Goal: Communication & Community: Participate in discussion

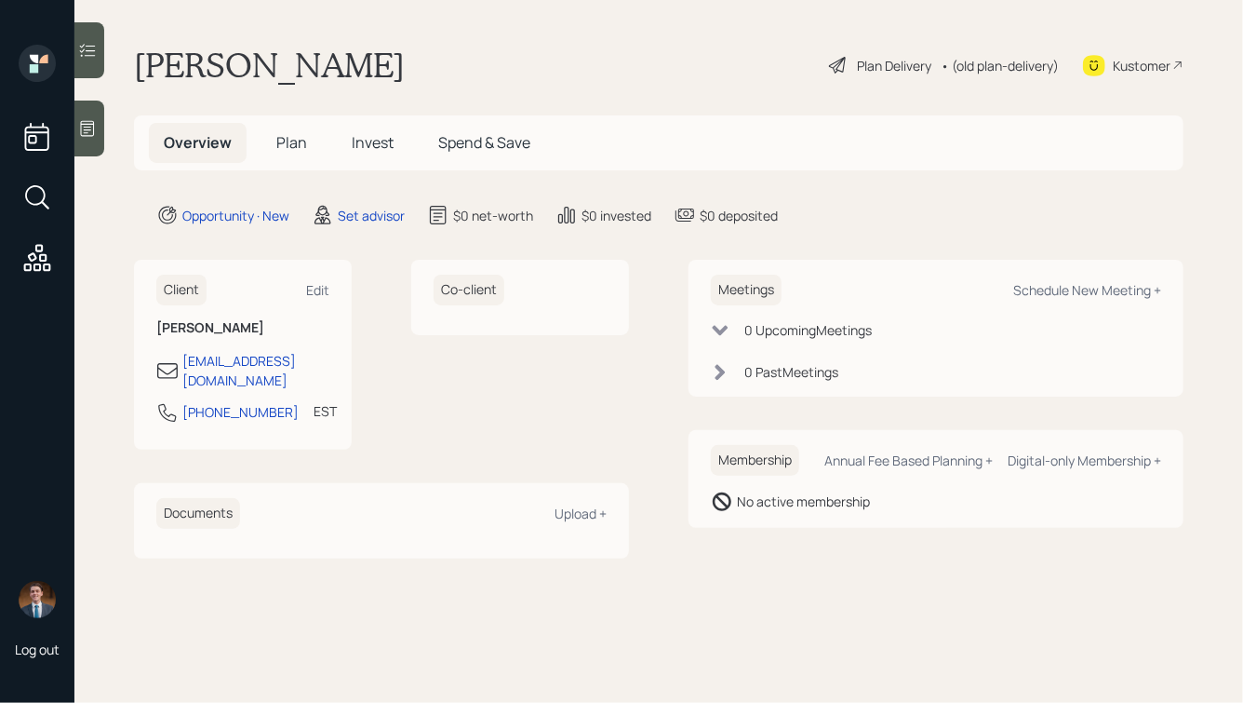
click at [88, 131] on icon at bounding box center [87, 128] width 19 height 19
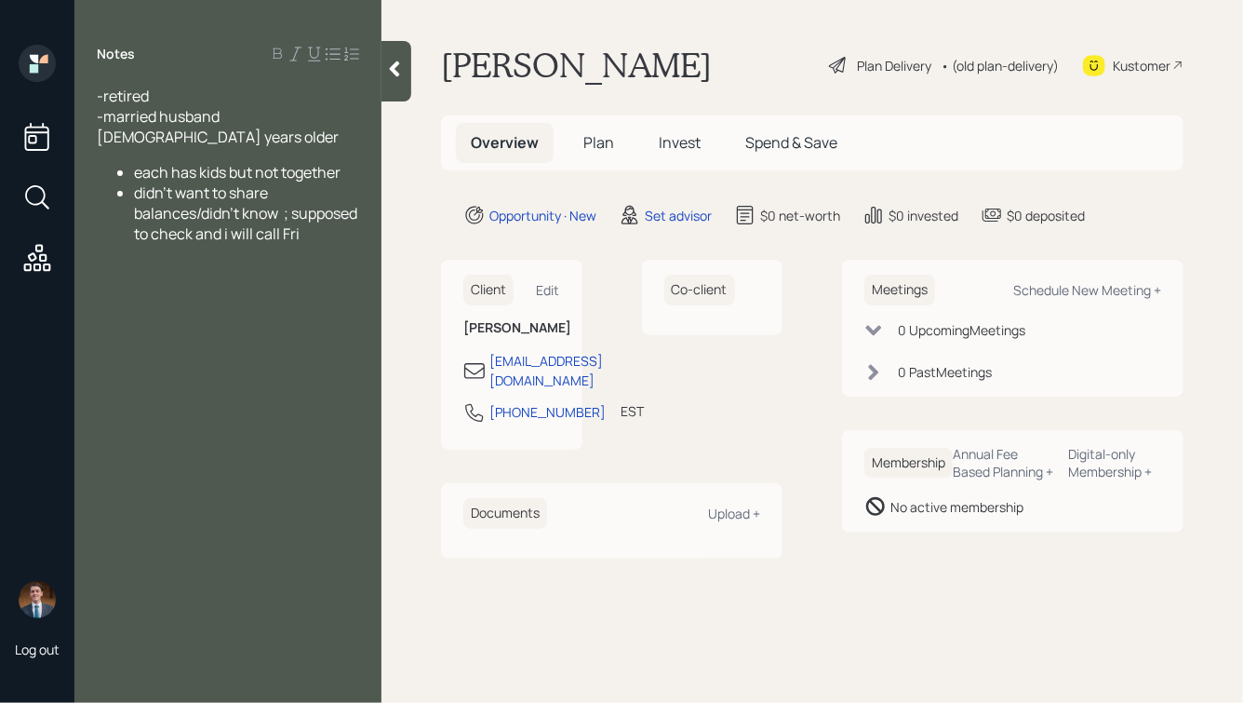
click at [133, 176] on ul "each has kids but not together didn't want to share balances/didn't know ; supp…" at bounding box center [228, 203] width 262 height 82
click at [131, 162] on ul "each has kids but not together" at bounding box center [228, 172] width 262 height 20
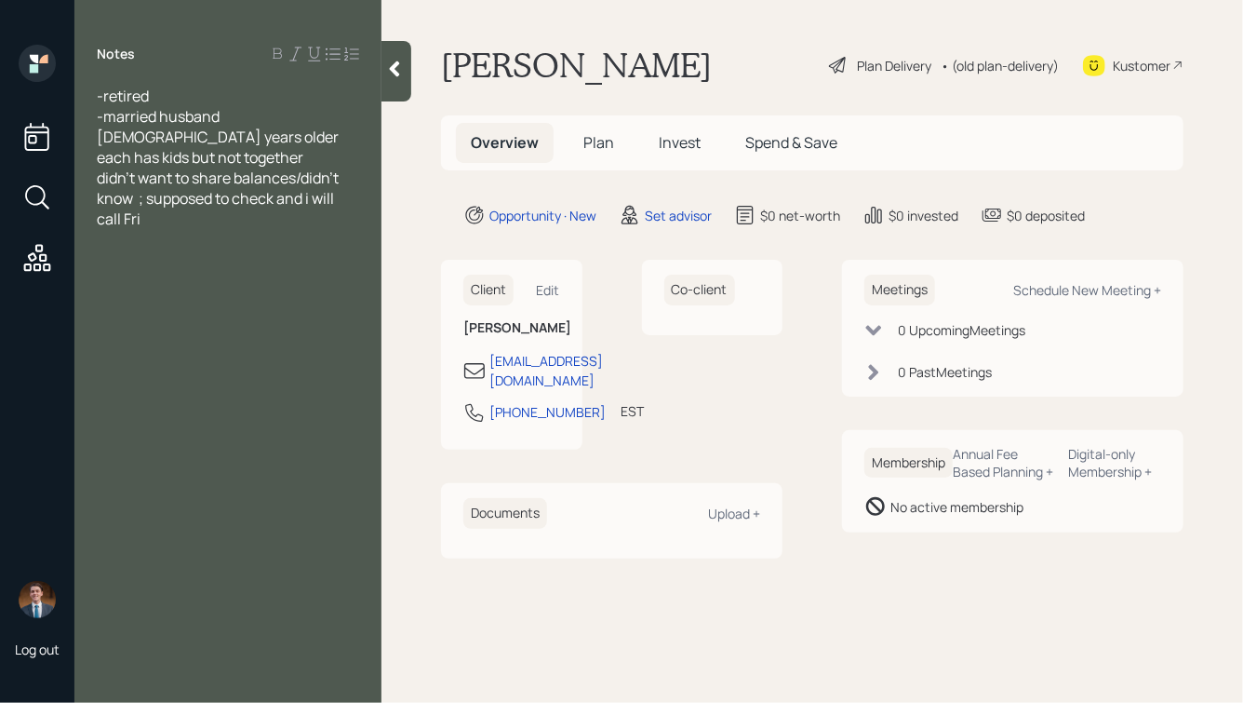
click at [103, 118] on span "-retired -married husband [DEMOGRAPHIC_DATA] years older" at bounding box center [218, 116] width 242 height 61
click at [105, 98] on span "-retired married husband [DEMOGRAPHIC_DATA] years older" at bounding box center [218, 116] width 242 height 61
click at [176, 94] on div "Retired married husband [DEMOGRAPHIC_DATA] years older" at bounding box center [228, 116] width 262 height 61
drag, startPoint x: 108, startPoint y: 138, endPoint x: 90, endPoint y: 139, distance: 17.7
click at [90, 139] on div "Retired for a few years married husband [DEMOGRAPHIC_DATA] years older each has…" at bounding box center [227, 157] width 307 height 143
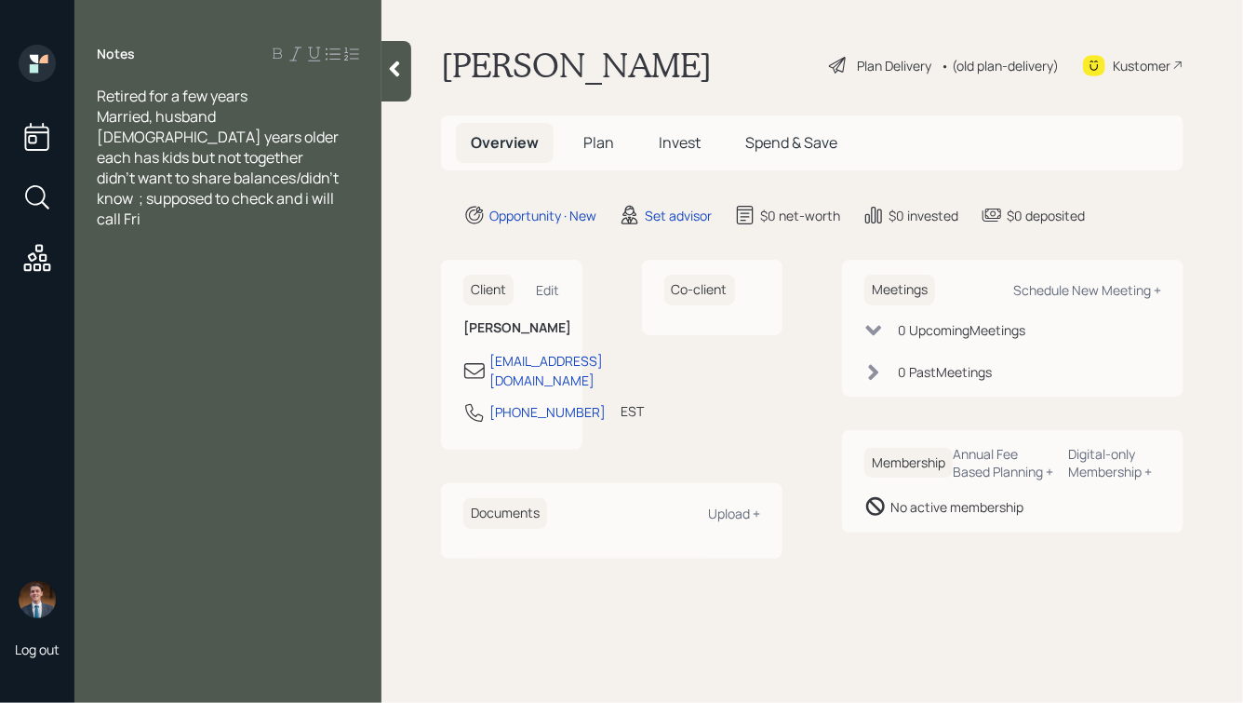
click at [221, 138] on span "Married, husband [DEMOGRAPHIC_DATA] years older" at bounding box center [218, 126] width 242 height 41
click at [99, 147] on span "each has kids but not together" at bounding box center [200, 137] width 207 height 20
click at [324, 167] on div "each has kids but not together" at bounding box center [228, 157] width 262 height 20
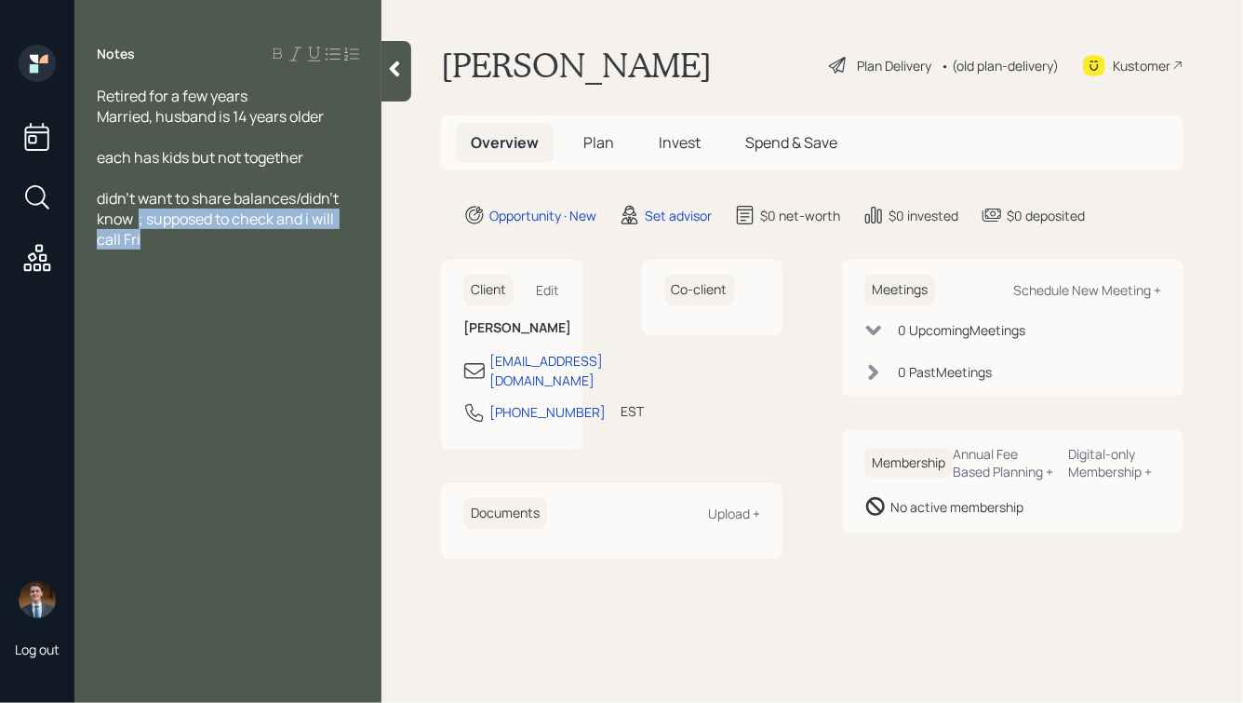
drag, startPoint x: 141, startPoint y: 245, endPoint x: 179, endPoint y: 273, distance: 47.3
click at [179, 273] on div "Notes Retired for a few years Married, husband is 14 years older each has kids …" at bounding box center [227, 363] width 307 height 636
click at [408, 78] on div at bounding box center [397, 71] width 30 height 60
